Goal: Transaction & Acquisition: Download file/media

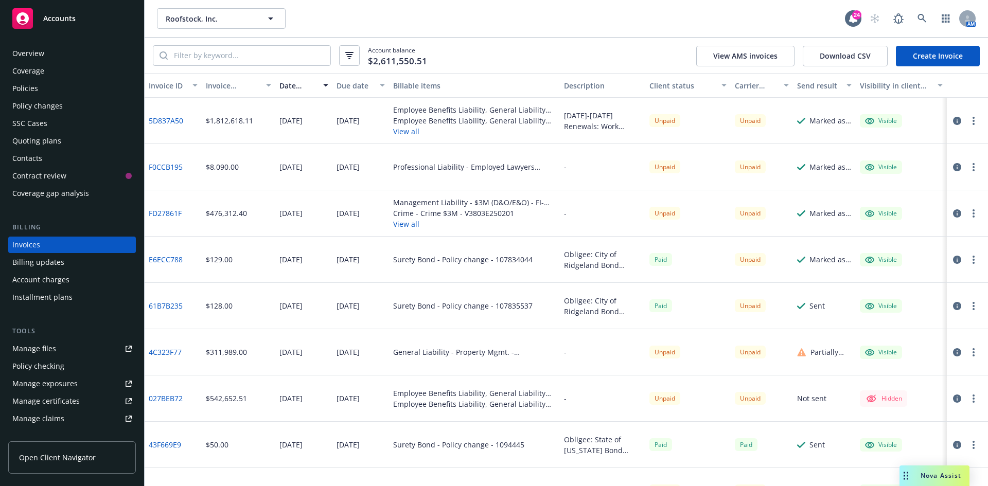
click at [967, 119] on button "button" at bounding box center [973, 121] width 12 height 12
click at [605, 122] on div "2025-2026 Renewals: Work Comp- CA Work Comp - AOS Primary GL Excess Liability C…" at bounding box center [602, 121] width 77 height 22
click at [165, 120] on link "5D837A50" at bounding box center [166, 120] width 34 height 11
click at [970, 120] on button "button" at bounding box center [973, 121] width 12 height 12
click at [872, 284] on link "Void" at bounding box center [905, 286] width 131 height 21
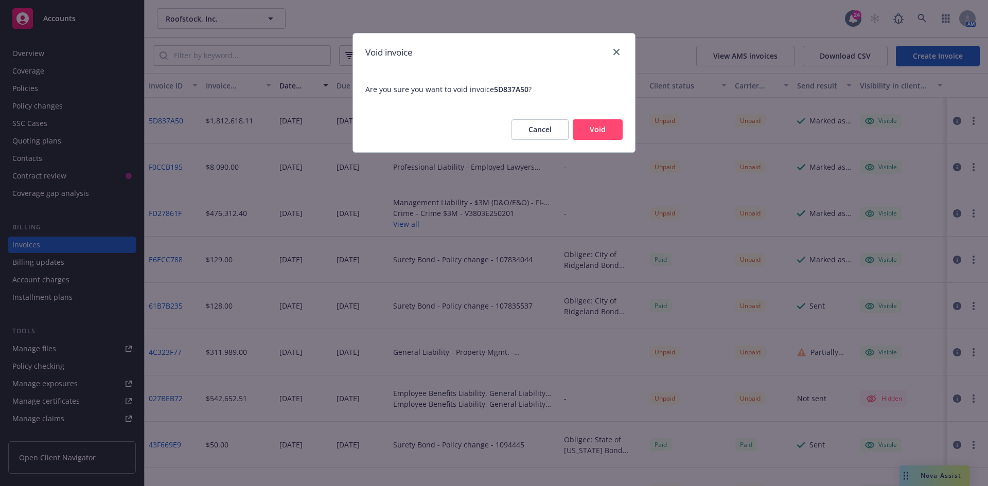
click at [597, 126] on button "Void" at bounding box center [598, 129] width 50 height 21
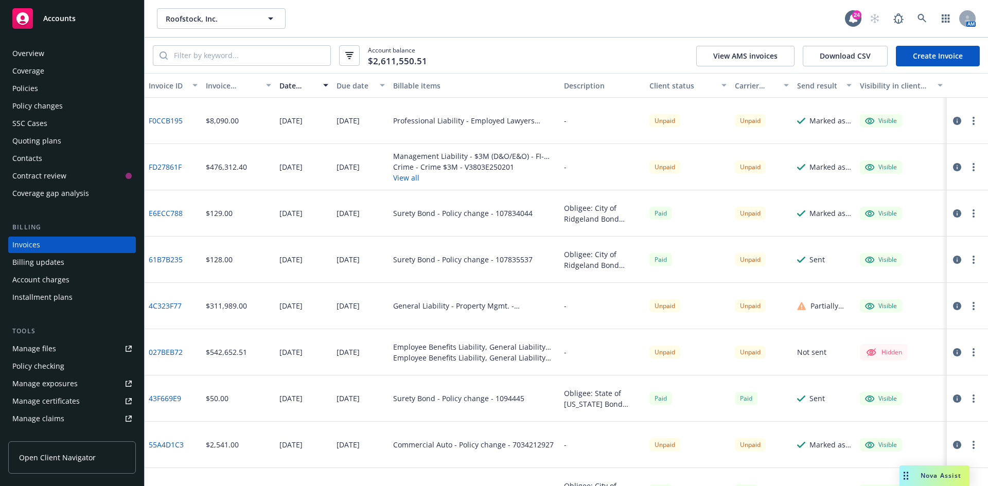
click at [36, 105] on div "Policy changes" at bounding box center [37, 106] width 50 height 16
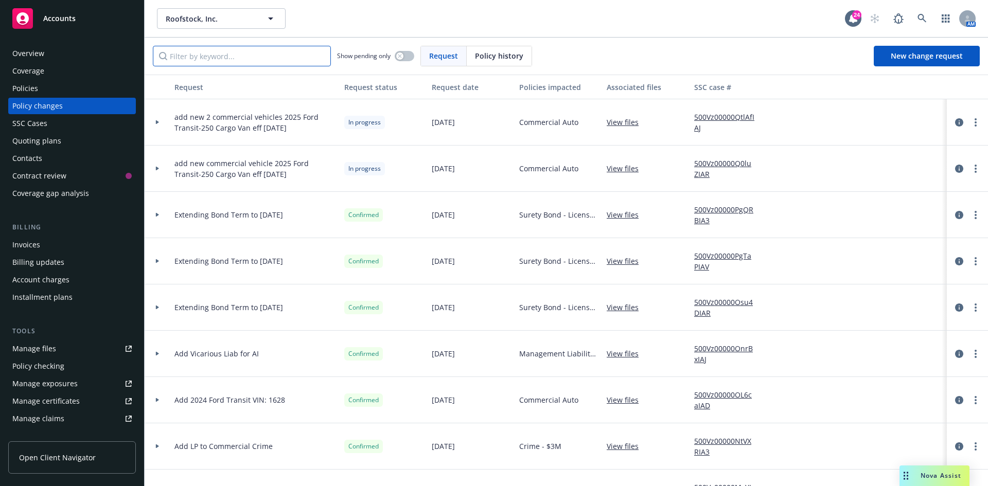
click at [201, 57] on input "Filter by keyword..." at bounding box center [242, 56] width 178 height 21
type input "auto"
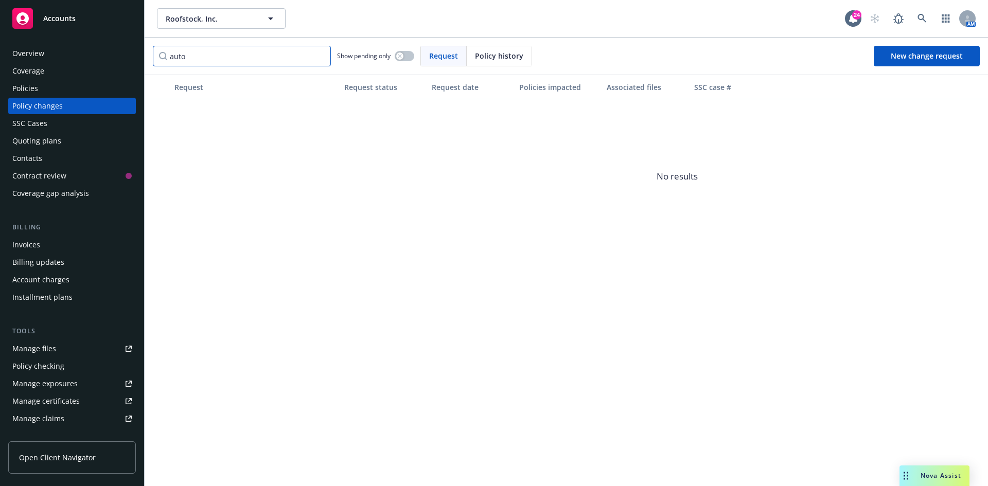
click at [320, 56] on input "auto" at bounding box center [242, 56] width 178 height 21
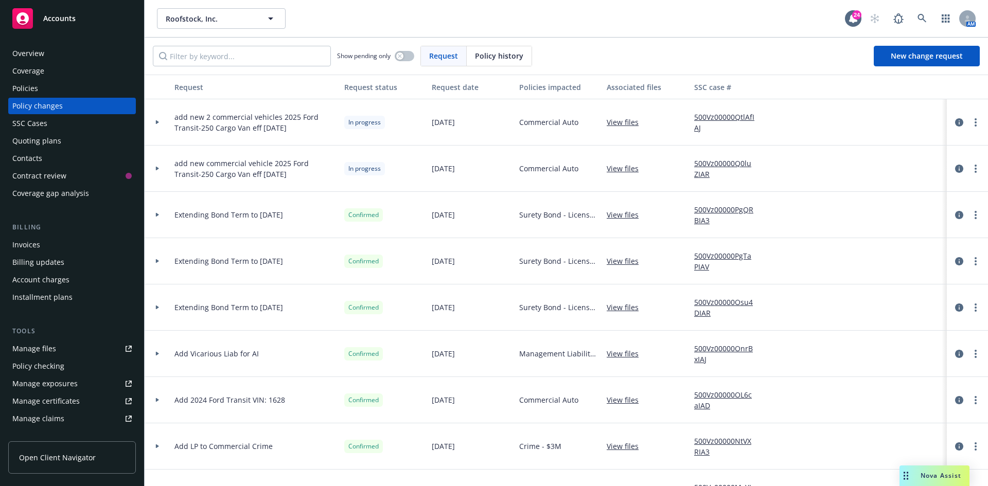
click at [37, 245] on div "Invoices" at bounding box center [26, 245] width 28 height 16
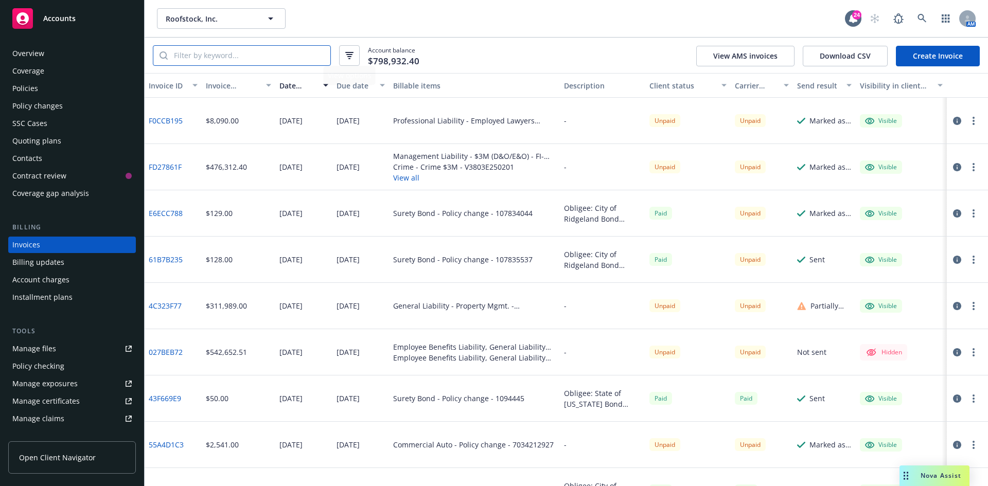
click at [243, 54] on input "search" at bounding box center [249, 56] width 163 height 20
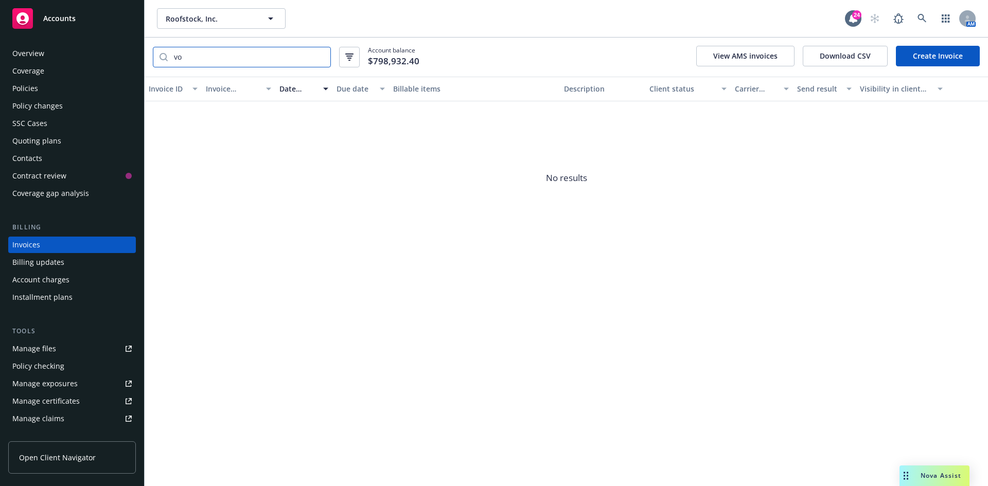
type input "v"
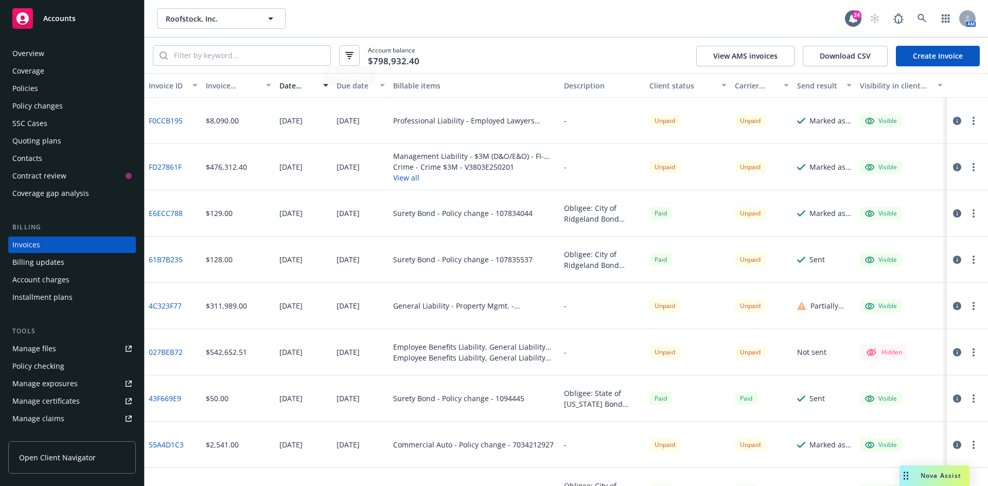
click at [602, 61] on div "Account balance $798,932.40 View AMS invoices Download CSV Create Invoice" at bounding box center [566, 56] width 843 height 36
click at [936, 472] on span "Nova Assist" at bounding box center [941, 475] width 41 height 9
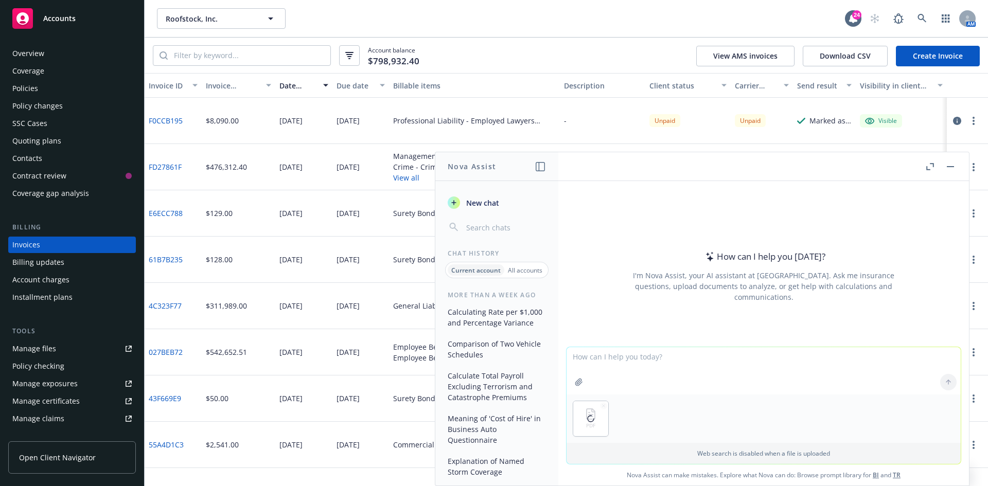
click at [620, 359] on textarea at bounding box center [764, 370] width 394 height 47
drag, startPoint x: 651, startPoint y: 356, endPoint x: 658, endPoint y: 358, distance: 7.4
click at [655, 357] on textarea "What is the total rebate teh client is getting from the attached invoice" at bounding box center [764, 370] width 394 height 48
type textarea "What is the total rebate the client is getting from the attached invoice"
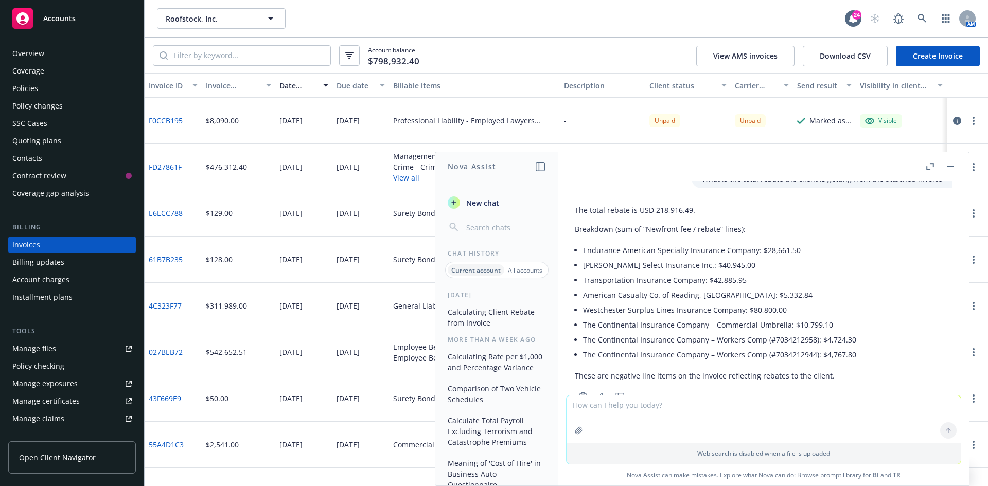
scroll to position [32, 0]
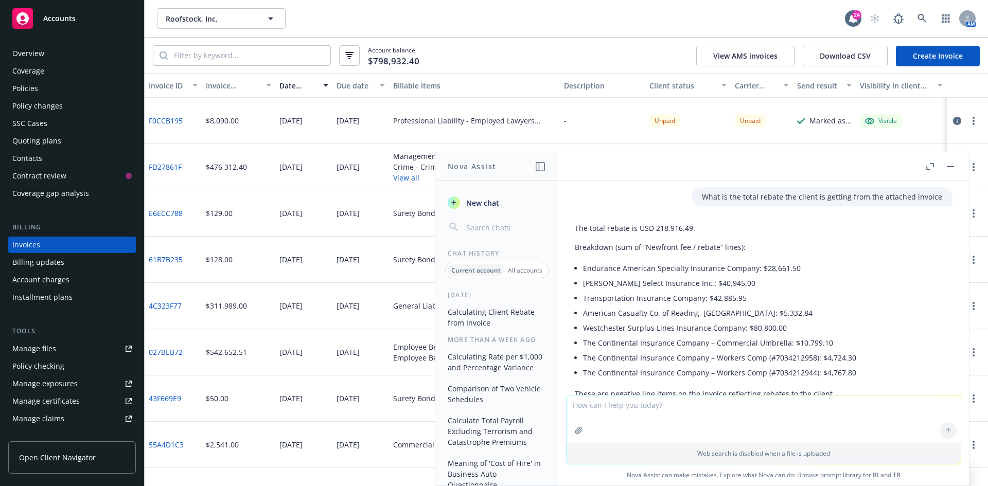
click at [953, 164] on button "button" at bounding box center [950, 167] width 12 height 12
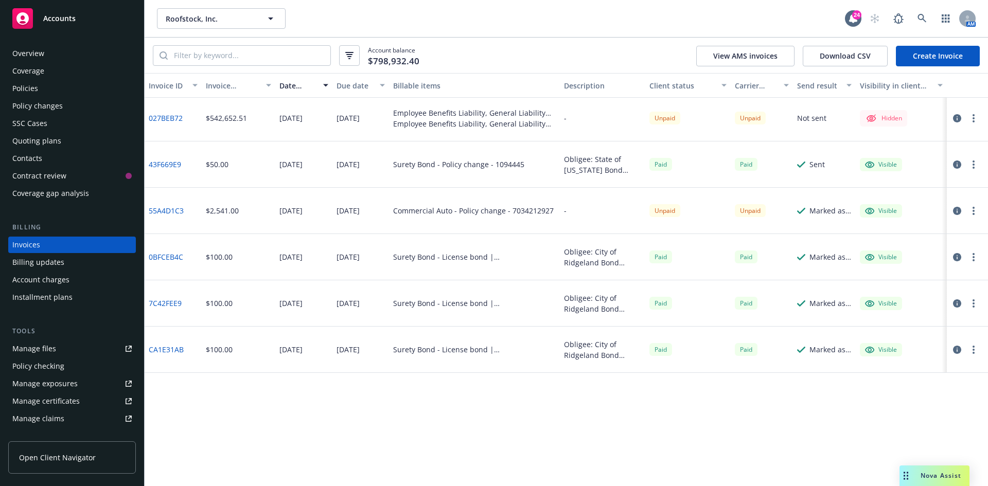
scroll to position [0, 0]
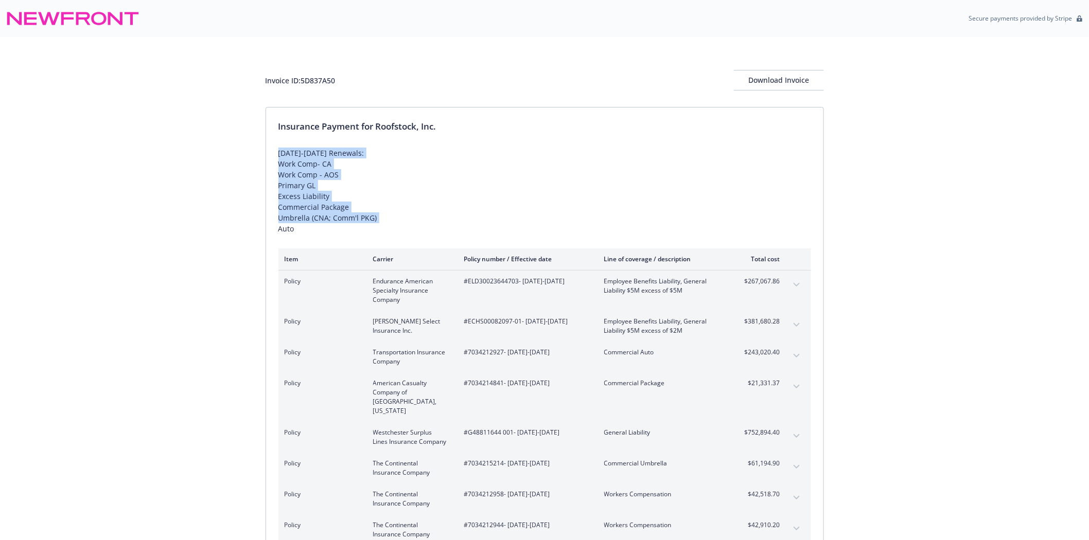
drag, startPoint x: 294, startPoint y: 229, endPoint x: 270, endPoint y: 150, distance: 82.5
click at [270, 150] on div "Insurance Payment for Roofstock, Inc. 2025-2026 Renewals: Work Comp- CA Work Co…" at bounding box center [544, 362] width 557 height 508
copy div "2025-2026 Renewals: Work Comp- CA Work Comp - AOS Primary GL Excess Liability C…"
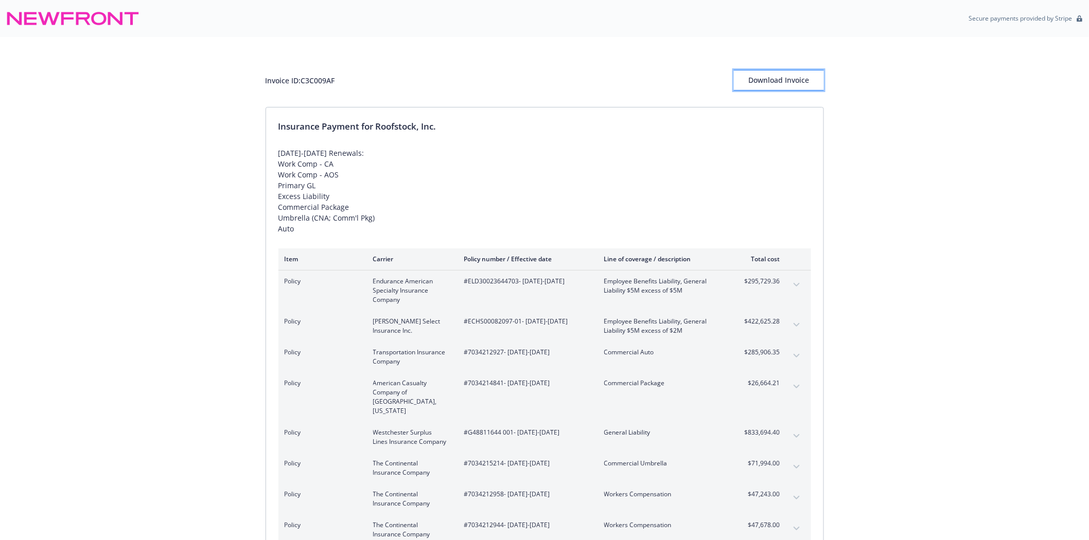
click at [778, 83] on div "Download Invoice" at bounding box center [779, 81] width 90 height 20
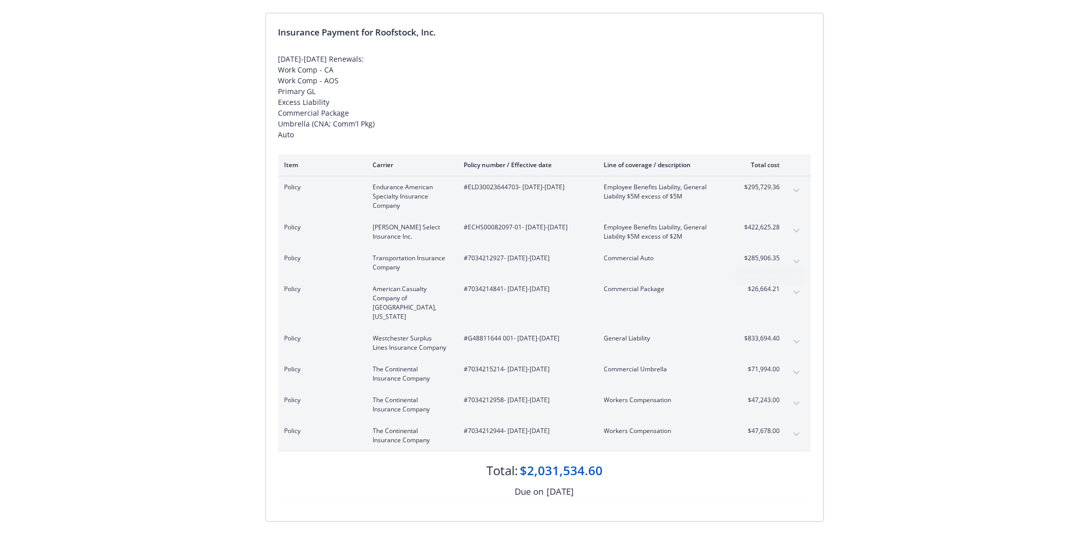
scroll to position [114, 0]
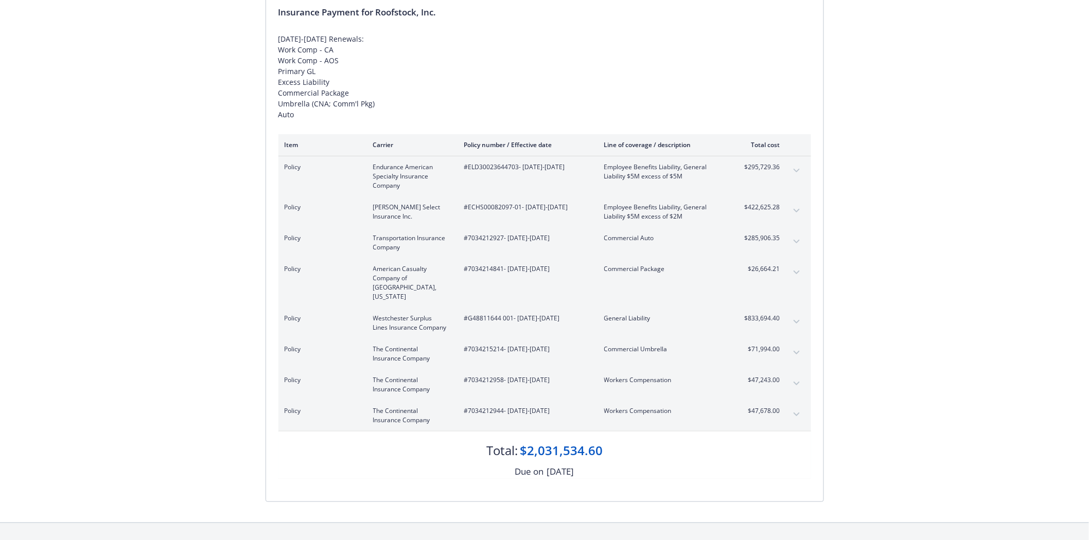
click at [798, 171] on icon "expand content" at bounding box center [797, 171] width 6 height 4
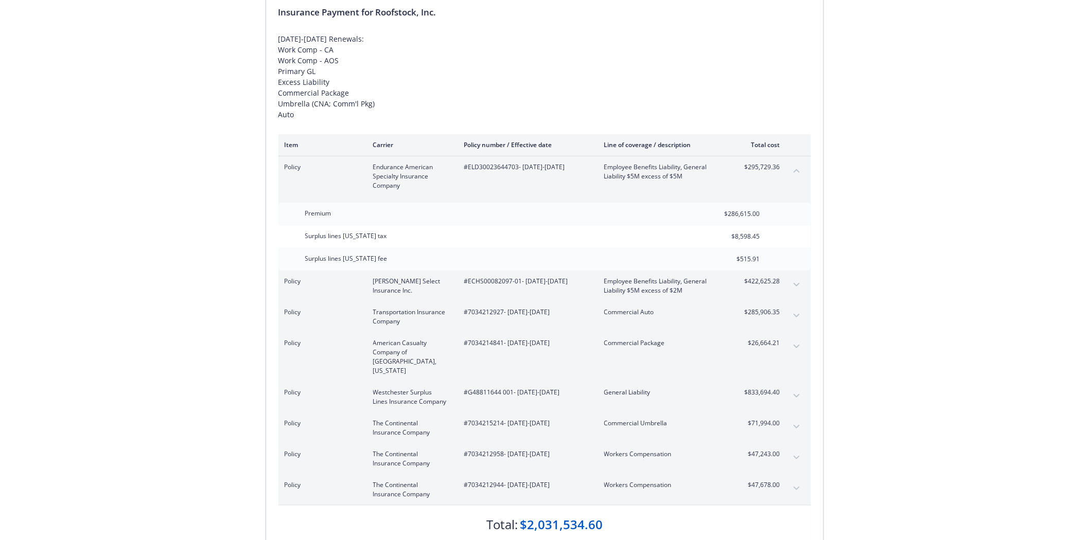
click at [799, 286] on icon "expand content" at bounding box center [797, 285] width 6 height 4
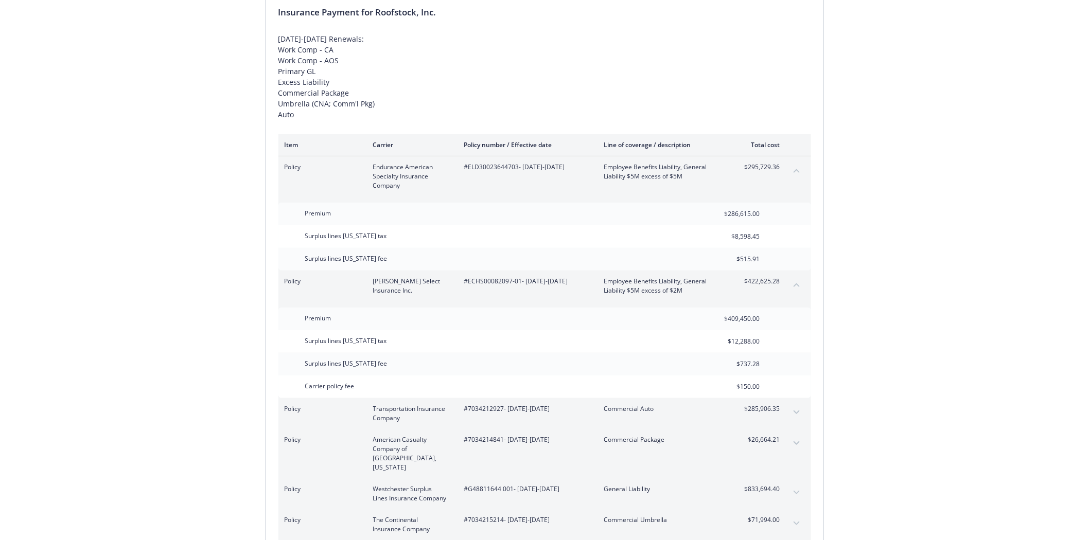
click at [803, 414] on button "expand content" at bounding box center [796, 412] width 16 height 16
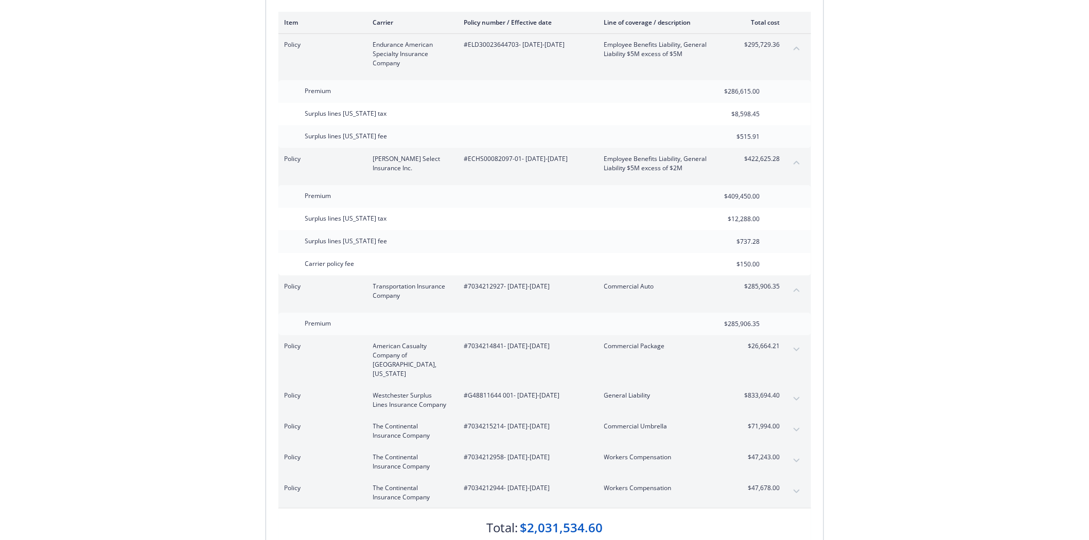
scroll to position [286, 0]
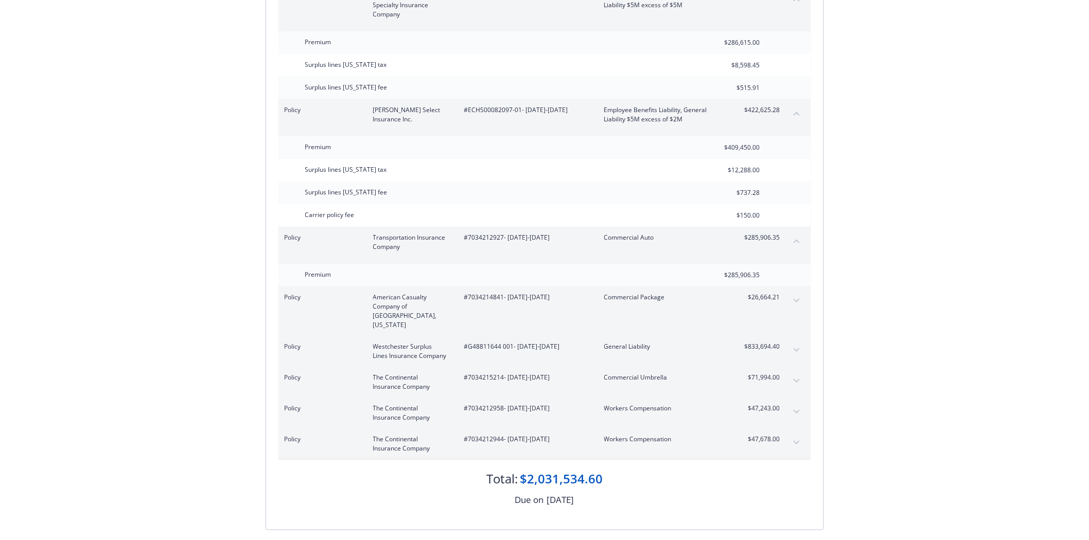
drag, startPoint x: 795, startPoint y: 296, endPoint x: 794, endPoint y: 306, distance: 9.8
click at [796, 297] on button "expand content" at bounding box center [796, 301] width 16 height 16
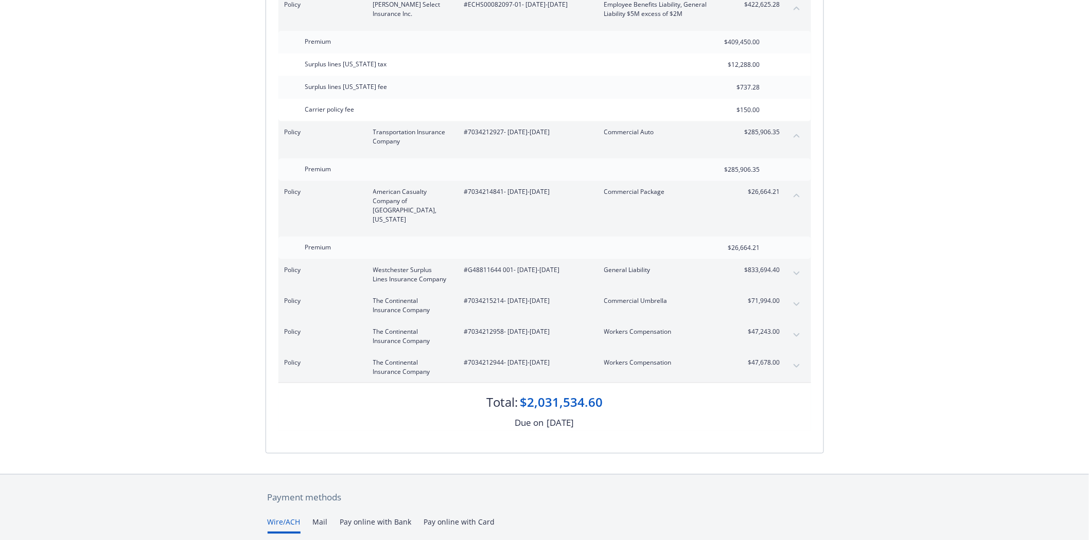
scroll to position [400, 0]
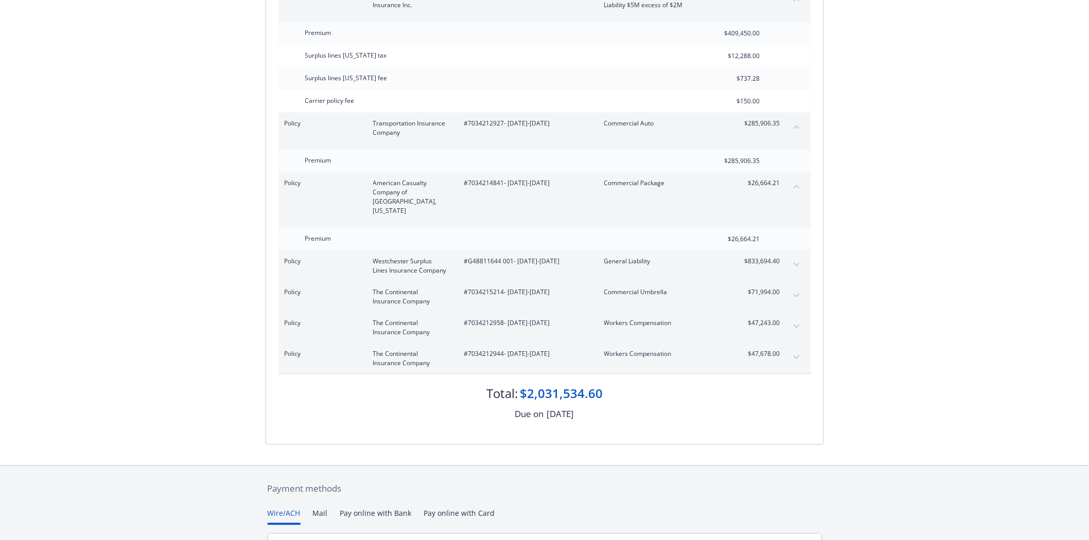
click at [800, 257] on button "expand content" at bounding box center [796, 265] width 16 height 16
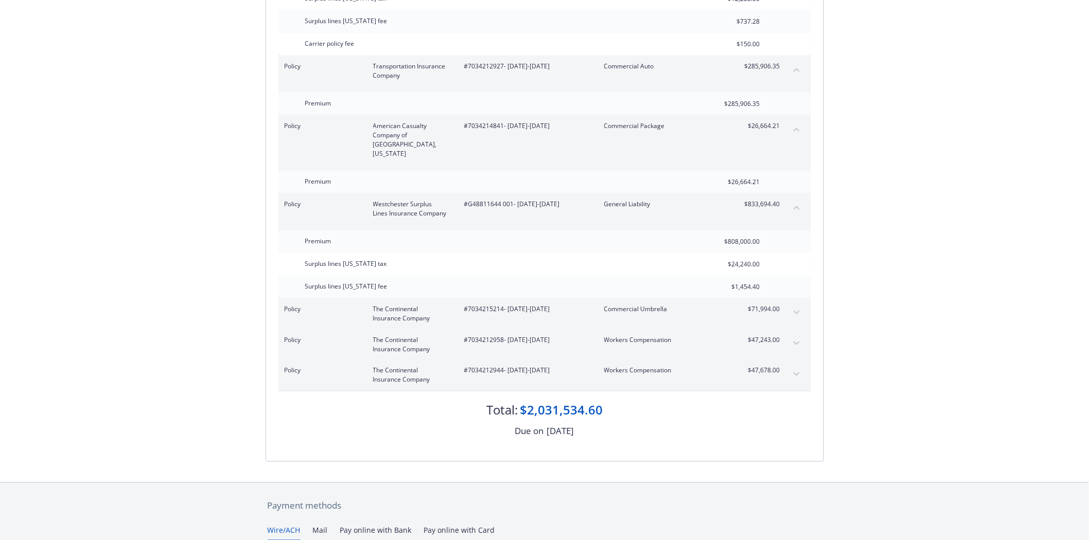
click at [796, 305] on button "expand content" at bounding box center [796, 313] width 16 height 16
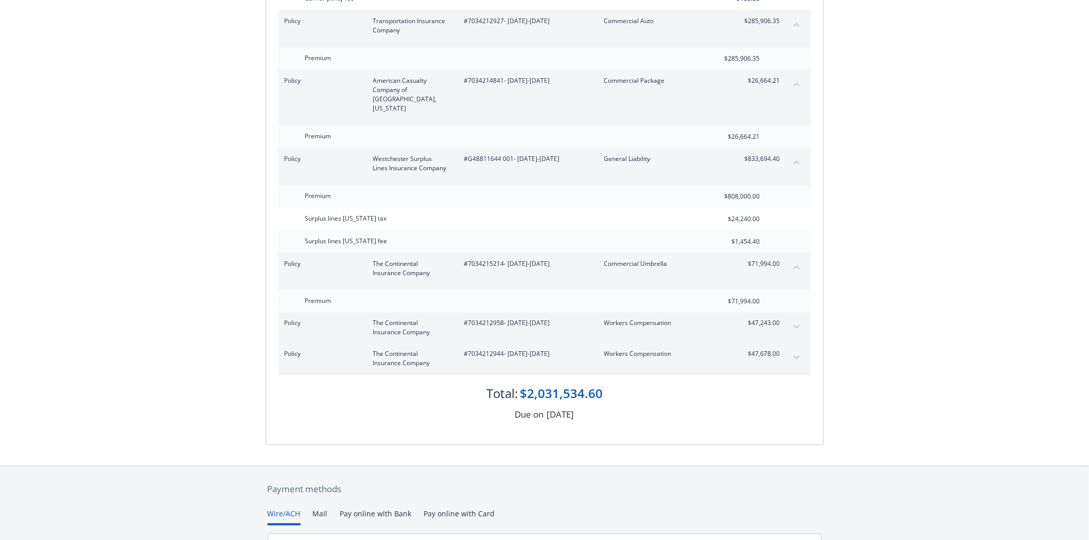
scroll to position [572, 0]
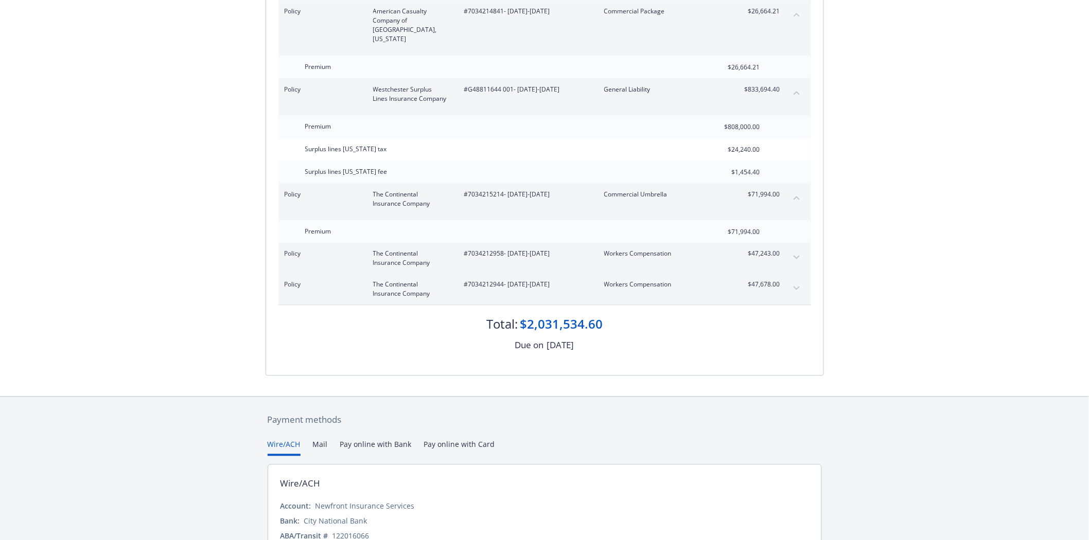
click at [797, 251] on button "expand content" at bounding box center [796, 258] width 16 height 16
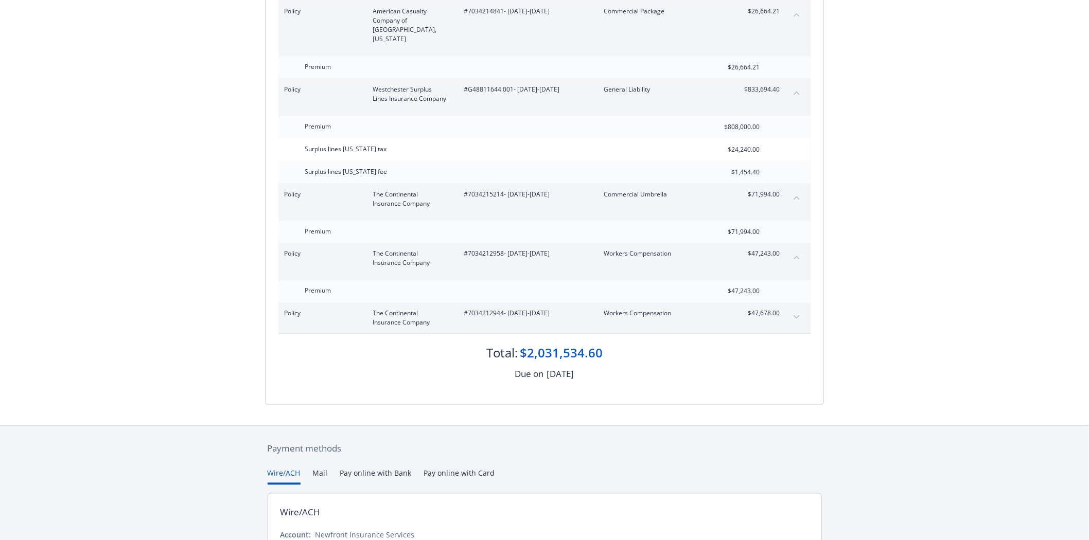
click at [801, 309] on button "expand content" at bounding box center [796, 317] width 16 height 16
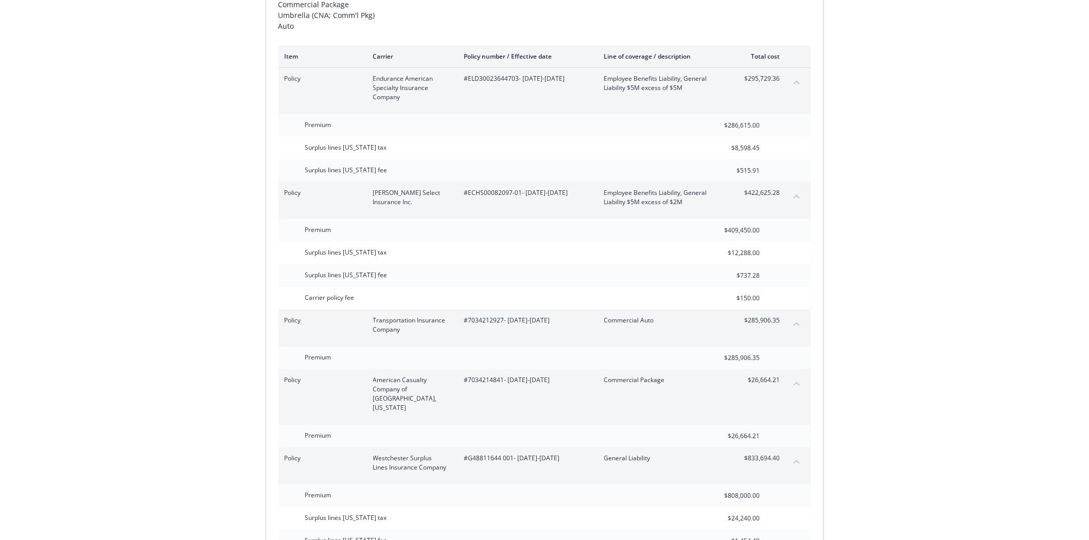
scroll to position [114, 0]
